Goal: Information Seeking & Learning: Learn about a topic

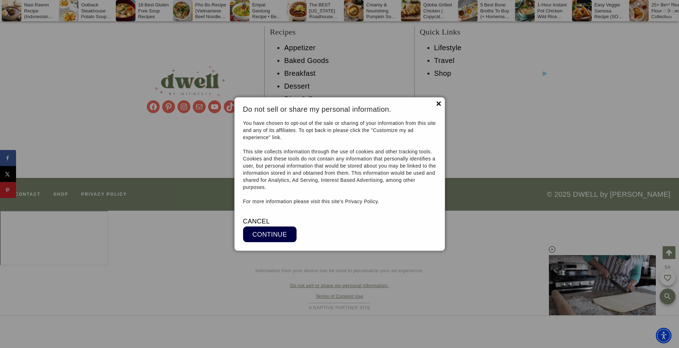
scroll to position [7564, 0]
